Goal: Task Accomplishment & Management: Manage account settings

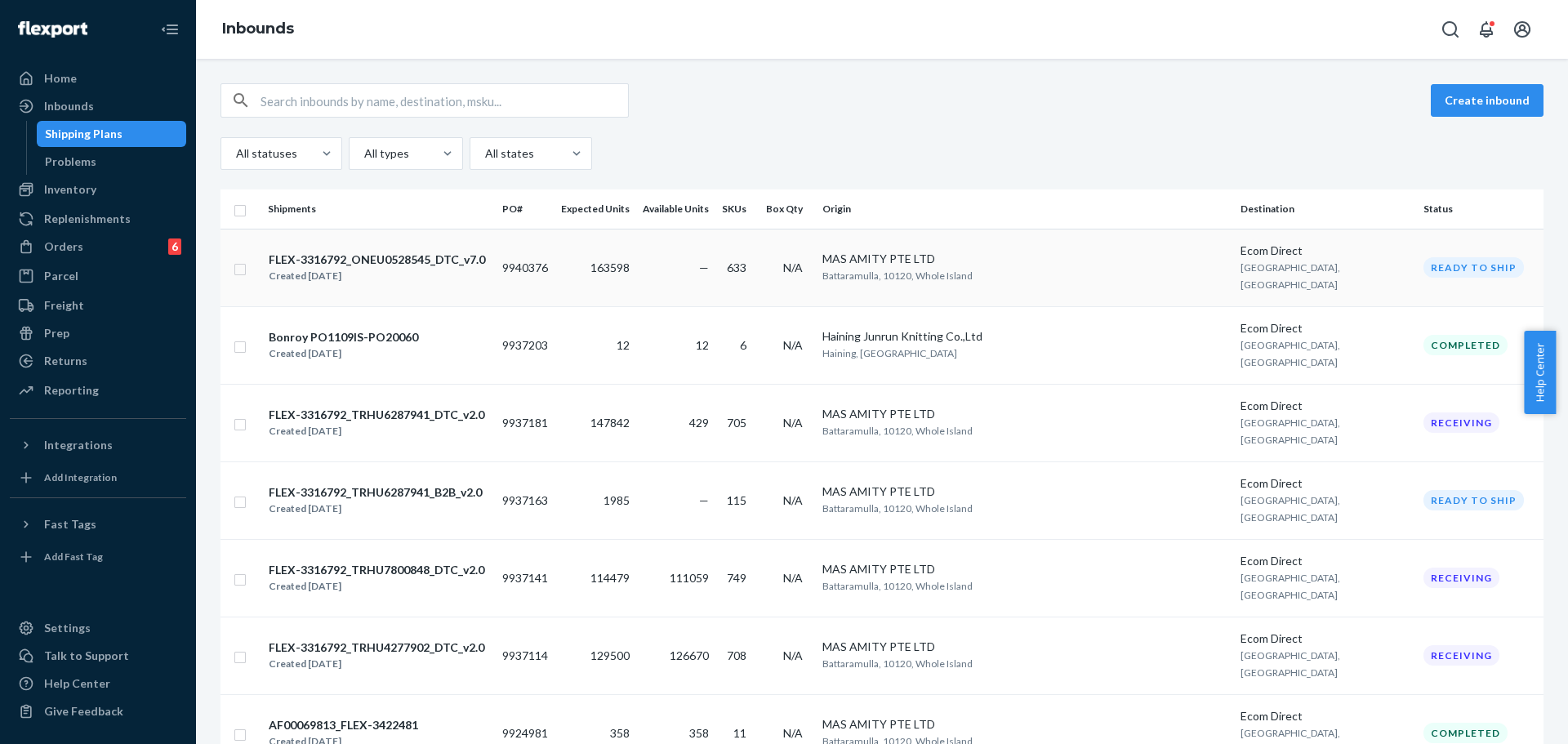
click at [489, 265] on div "FLEX-3316792_ONEU0528545_DTC_v7.0 Created [DATE]" at bounding box center [378, 268] width 221 height 35
click at [954, 136] on div "Create inbound All statuses All types All states" at bounding box center [882, 126] width 1323 height 87
